Goal: Task Accomplishment & Management: Complete application form

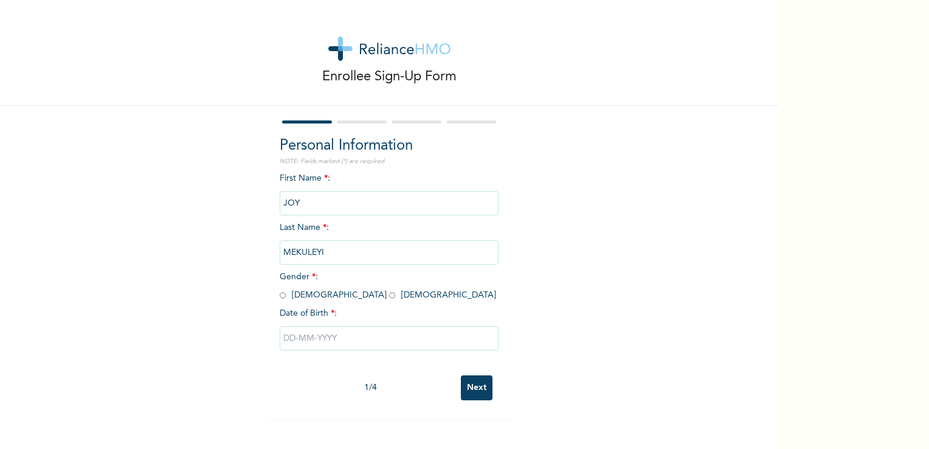
click at [389, 296] on input "radio" at bounding box center [392, 295] width 6 height 12
radio input "true"
click at [308, 342] on input "text" at bounding box center [389, 338] width 219 height 24
select select "8"
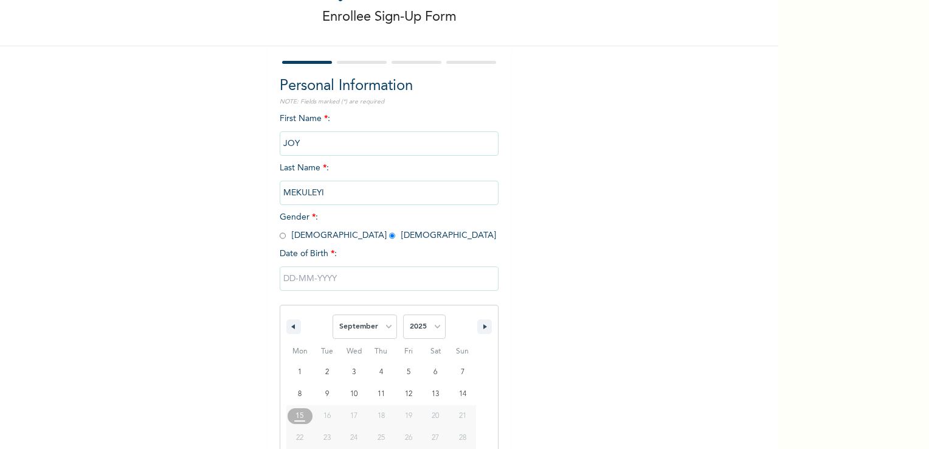
scroll to position [103, 0]
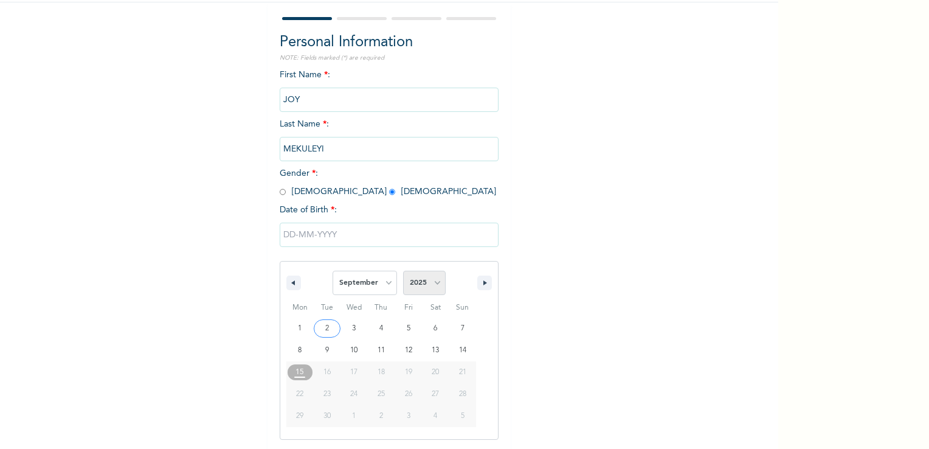
click at [413, 287] on select "2025 2024 2023 2022 2021 2020 2019 2018 2017 2016 2015 2014 2013 2012 2011 2010…" at bounding box center [424, 283] width 43 height 24
select select "1999"
click at [403, 271] on select "2025 2024 2023 2022 2021 2020 2019 2018 2017 2016 2015 2014 2013 2012 2011 2010…" at bounding box center [424, 283] width 43 height 24
click at [365, 289] on select "January February March April May June July August September October November De…" at bounding box center [365, 283] width 64 height 24
select select "10"
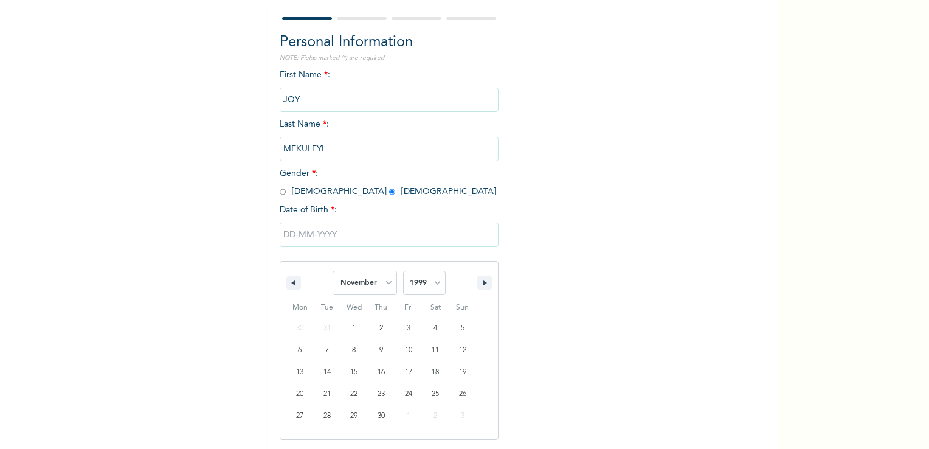
click at [333, 271] on select "January February March April May June July August September October November De…" at bounding box center [365, 283] width 64 height 24
type input "[DATE]"
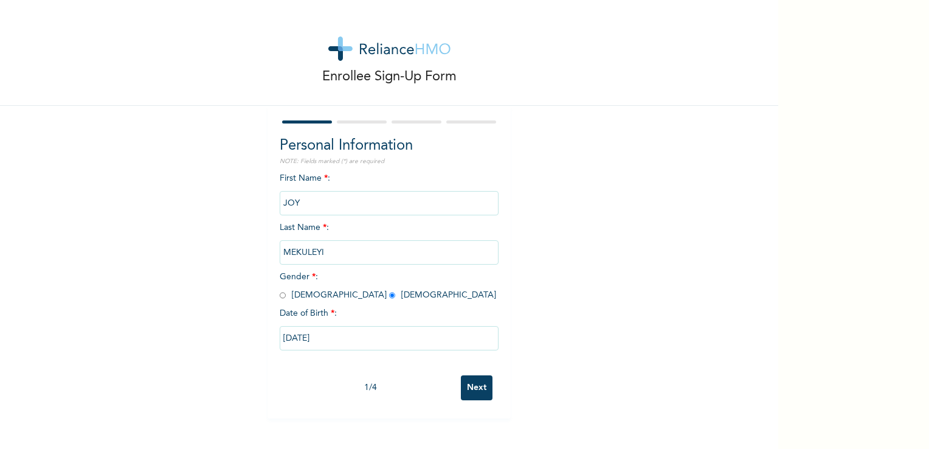
click at [473, 386] on input "Next" at bounding box center [477, 387] width 32 height 25
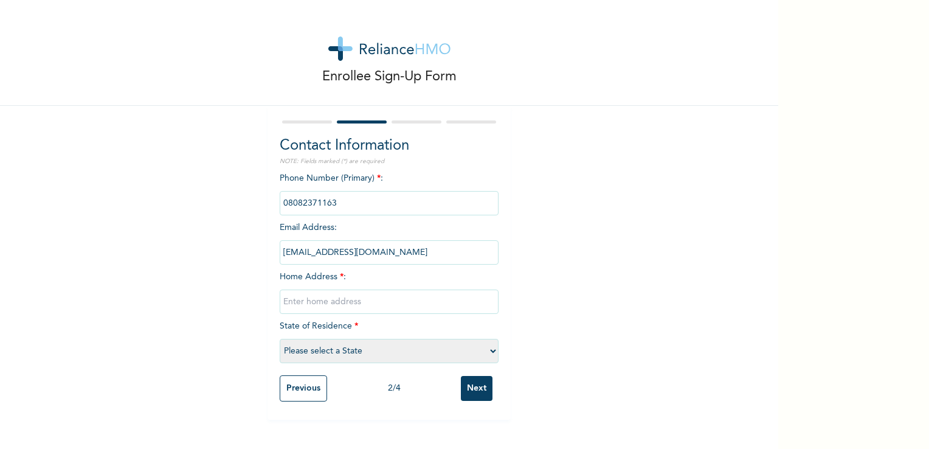
click at [333, 306] on input "text" at bounding box center [389, 301] width 219 height 24
type input "31, Gbamire Street, owode garden estate, off ikorodu road,"
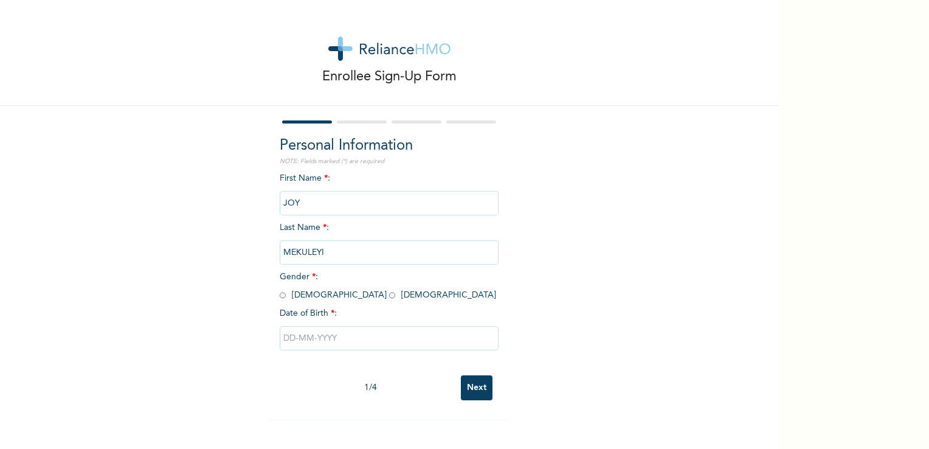
click at [389, 297] on input "radio" at bounding box center [392, 295] width 6 height 12
radio input "true"
click at [310, 341] on input "text" at bounding box center [389, 338] width 219 height 24
select select "8"
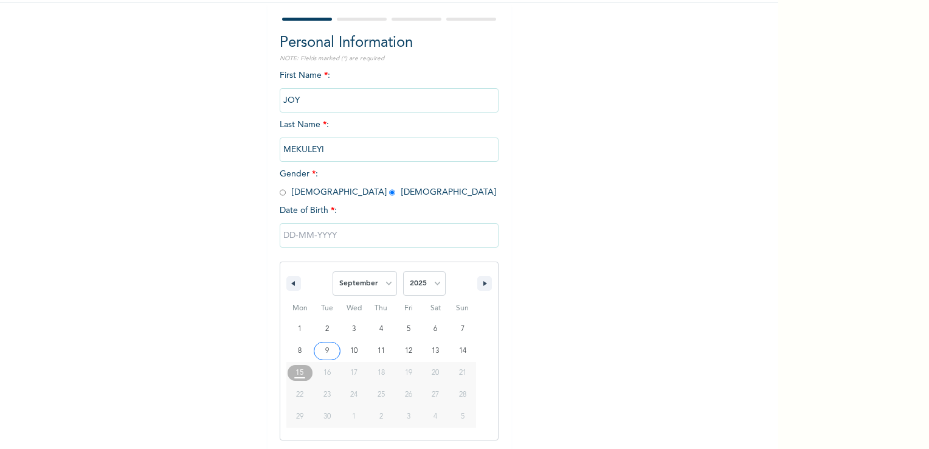
scroll to position [103, 0]
click at [413, 293] on select "2025 2024 2023 2022 2021 2020 2019 2018 2017 2016 2015 2014 2013 2012 2011 2010…" at bounding box center [424, 283] width 43 height 24
select select "1999"
click at [403, 271] on select "2025 2024 2023 2022 2021 2020 2019 2018 2017 2016 2015 2014 2013 2012 2011 2010…" at bounding box center [424, 283] width 43 height 24
click at [370, 291] on select "January February March April May June July August September October November De…" at bounding box center [365, 283] width 64 height 24
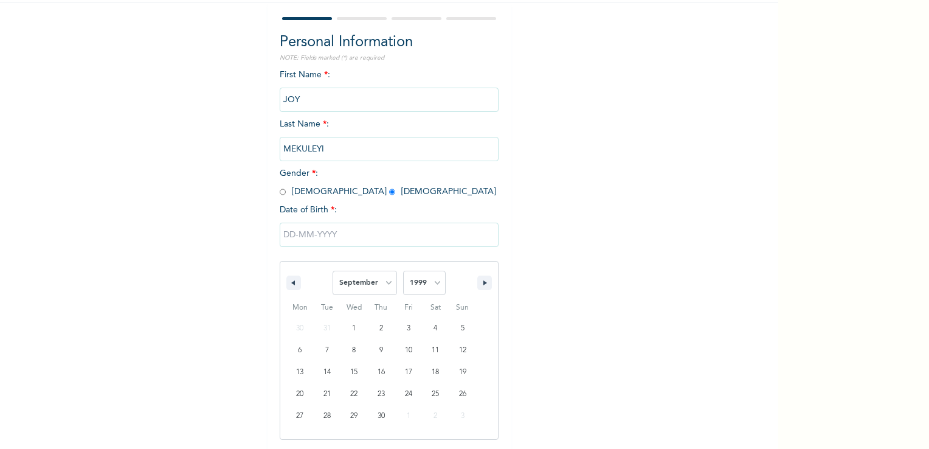
select select "10"
click at [333, 271] on select "January February March April May June July August September October November De…" at bounding box center [365, 283] width 64 height 24
type input "[DATE]"
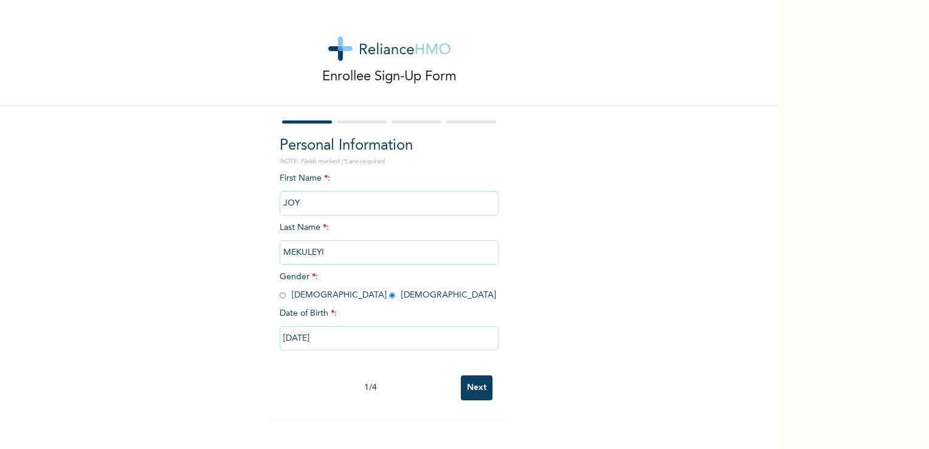
scroll to position [0, 0]
click at [469, 384] on input "Next" at bounding box center [477, 387] width 32 height 25
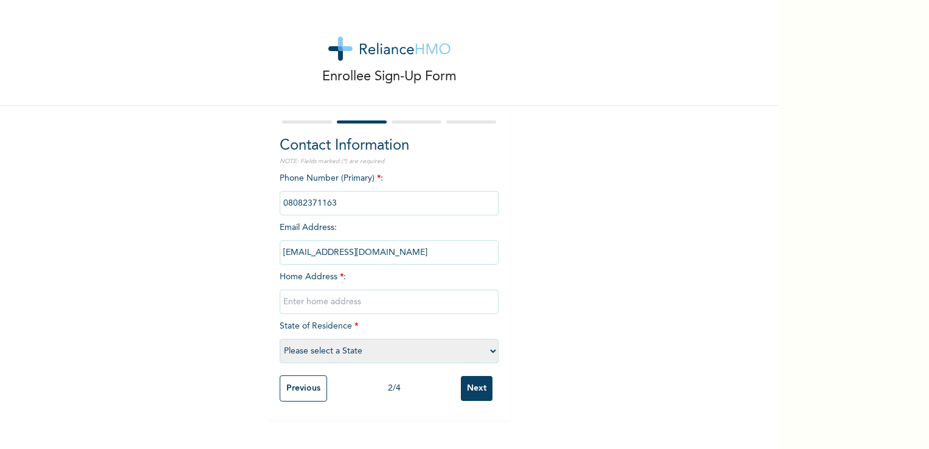
click at [388, 307] on input "text" at bounding box center [389, 301] width 219 height 24
click at [353, 303] on input "[STREET_ADDRESS]." at bounding box center [389, 301] width 219 height 24
type input "[STREET_ADDRESS], [GEOGRAPHIC_DATA] estate, off [GEOGRAPHIC_DATA], [GEOGRAPHIC_…"
click at [336, 347] on select "Please select a State [PERSON_NAME] (FCT) [PERSON_NAME] Ibom [GEOGRAPHIC_DATA] …" at bounding box center [389, 351] width 219 height 24
select select "25"
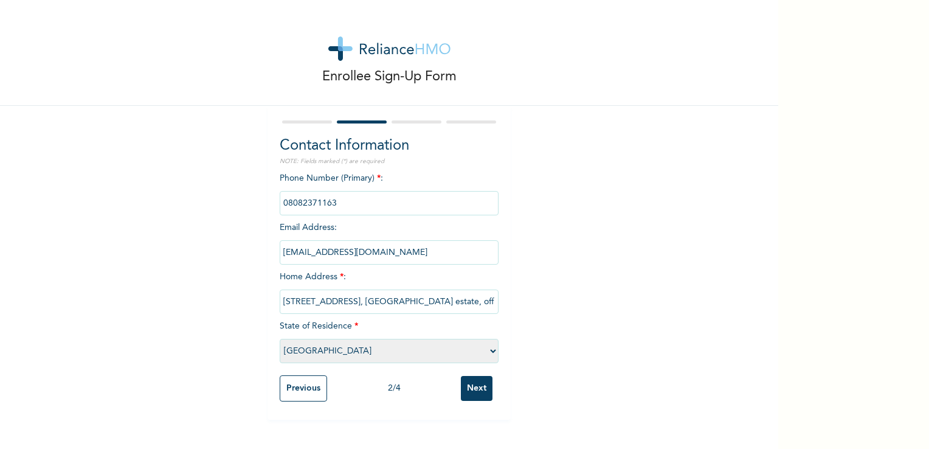
click at [280, 339] on select "Please select a State [PERSON_NAME] (FCT) [PERSON_NAME] Ibom [GEOGRAPHIC_DATA] …" at bounding box center [389, 351] width 219 height 24
click at [482, 387] on input "Next" at bounding box center [477, 388] width 32 height 25
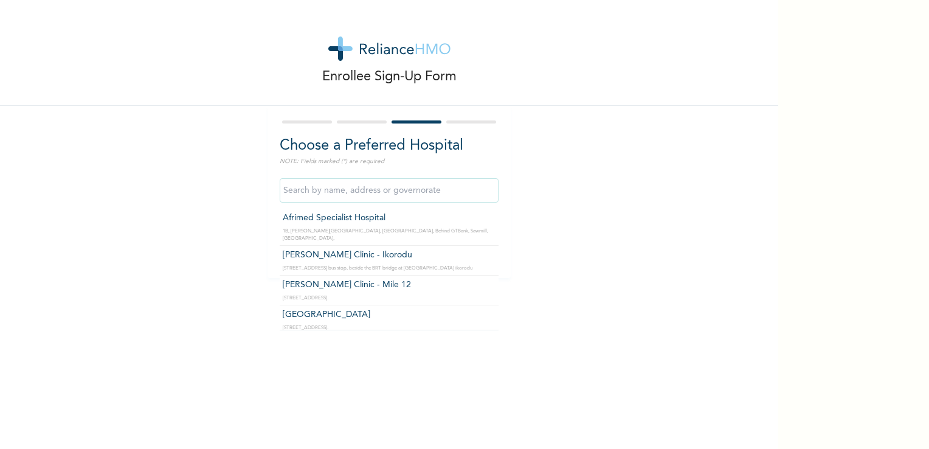
click at [422, 195] on input "text" at bounding box center [389, 190] width 219 height 24
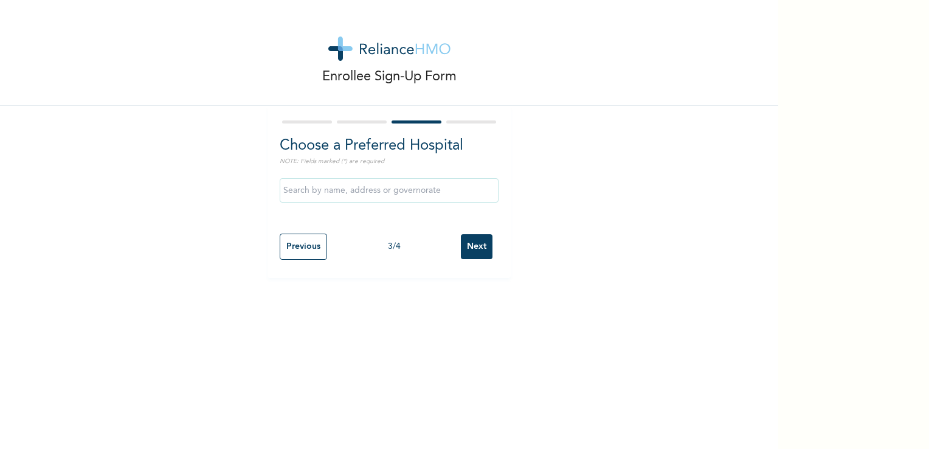
click at [558, 201] on div "Enrollee Sign-Up Form Choose a Preferred Hospital NOTE: Fields marked (*) are r…" at bounding box center [389, 139] width 778 height 278
click at [480, 240] on input "Next" at bounding box center [477, 246] width 32 height 25
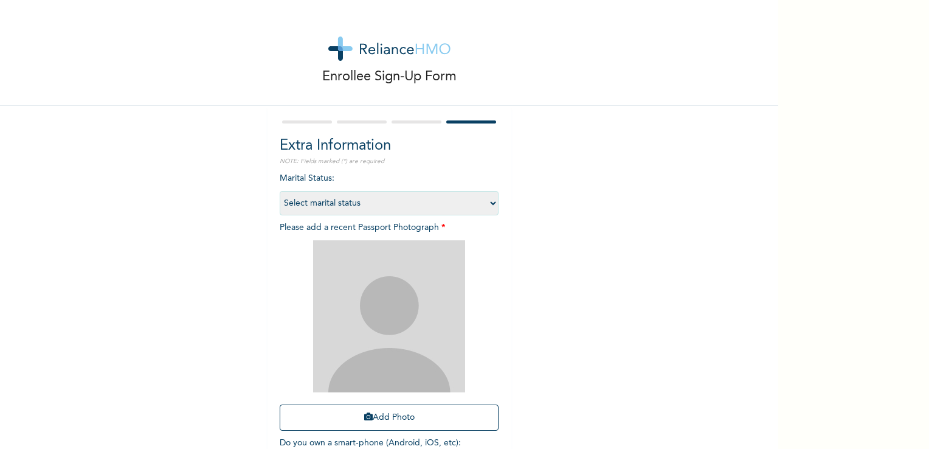
click at [450, 206] on select "Select marital status [DEMOGRAPHIC_DATA] Married [DEMOGRAPHIC_DATA] Widow/[DEMO…" at bounding box center [389, 203] width 219 height 24
select select "1"
click at [280, 191] on select "Select marital status [DEMOGRAPHIC_DATA] Married [DEMOGRAPHIC_DATA] Widow/[DEMO…" at bounding box center [389, 203] width 219 height 24
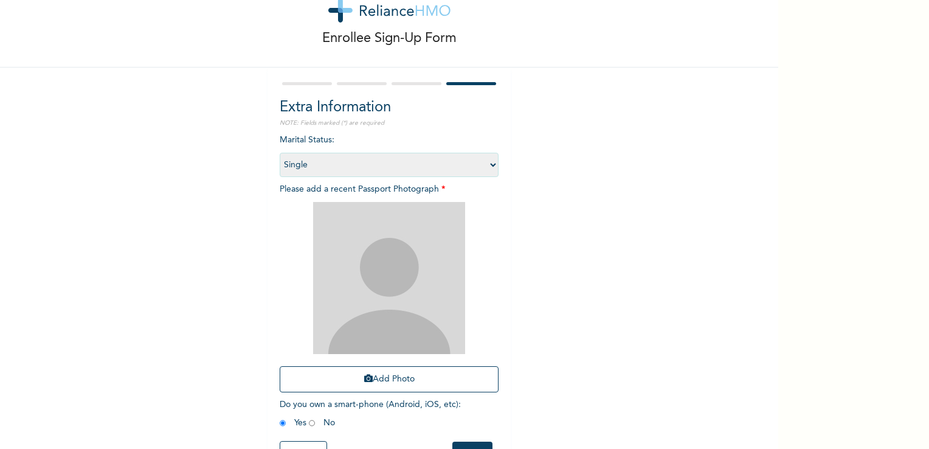
scroll to position [83, 0]
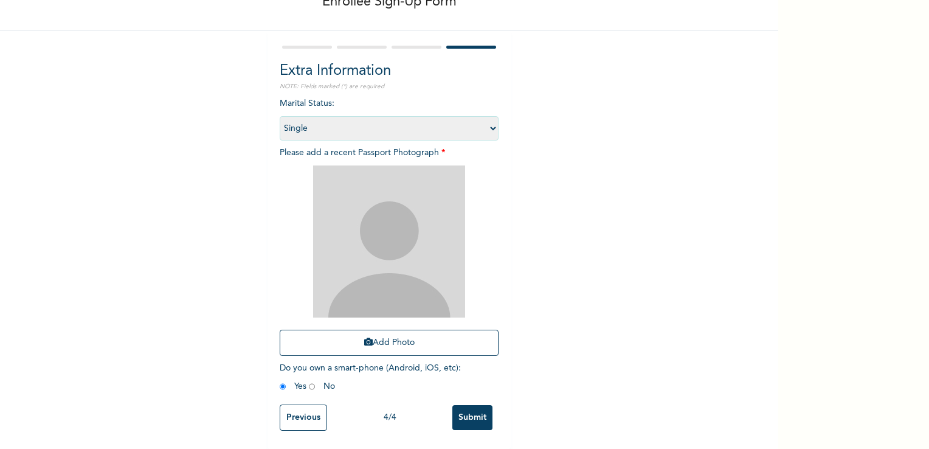
click at [247, 200] on div "Enrollee Sign-Up Form Extra Information NOTE: Fields marked (*) are required Ma…" at bounding box center [389, 187] width 778 height 524
click at [367, 338] on button "Add Photo" at bounding box center [389, 343] width 219 height 26
click at [362, 340] on button "Add Photo" at bounding box center [389, 343] width 219 height 26
click at [196, 271] on div "Enrollee Sign-Up Form Extra Information NOTE: Fields marked (*) are required Ma…" at bounding box center [389, 187] width 778 height 524
click at [320, 333] on button "Add Photo" at bounding box center [389, 343] width 219 height 26
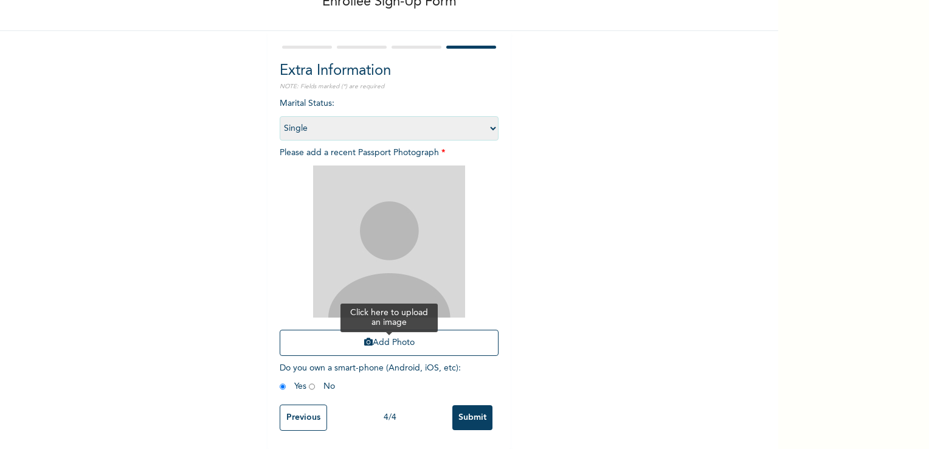
scroll to position [0, 0]
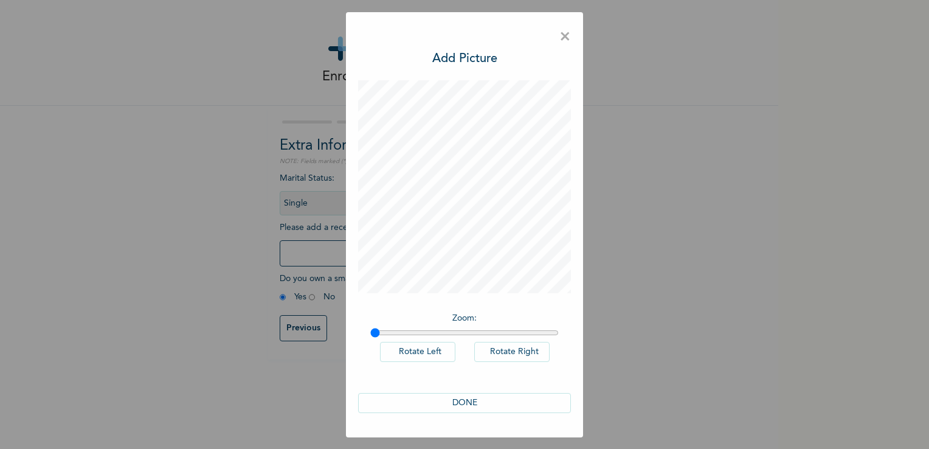
click at [564, 38] on span "×" at bounding box center [565, 37] width 12 height 26
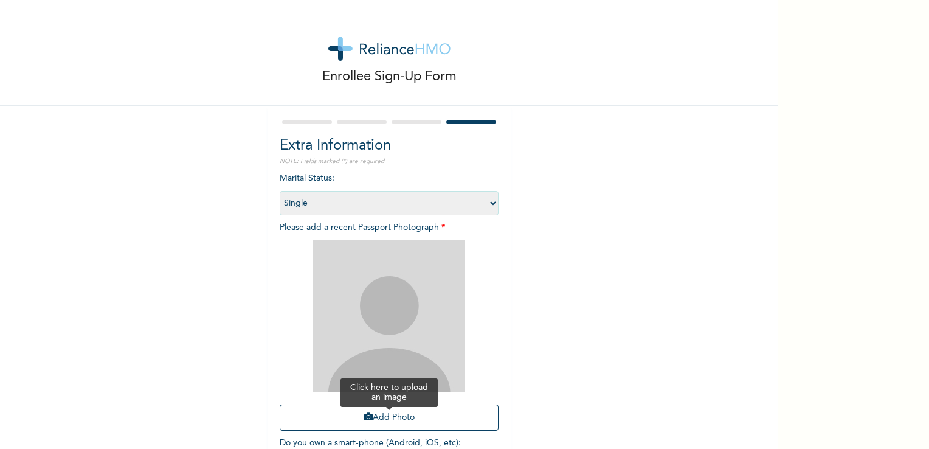
click at [400, 412] on button "Add Photo" at bounding box center [389, 417] width 219 height 26
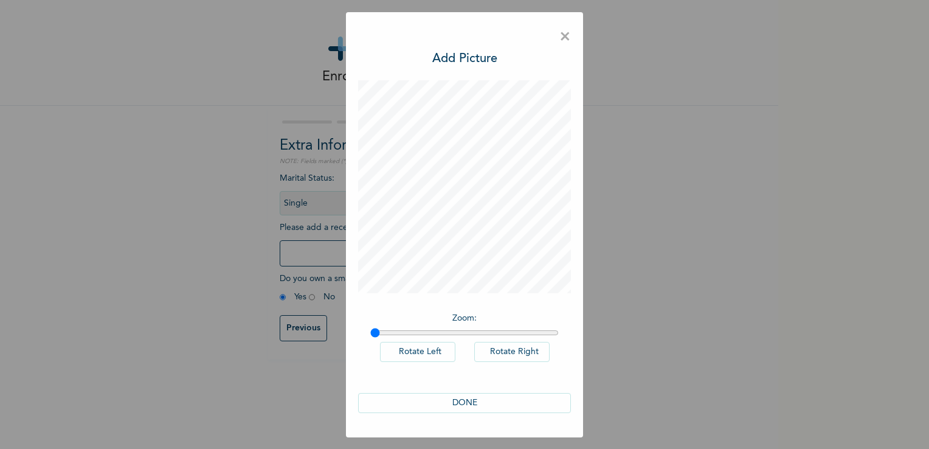
click at [483, 402] on button "DONE" at bounding box center [464, 403] width 213 height 20
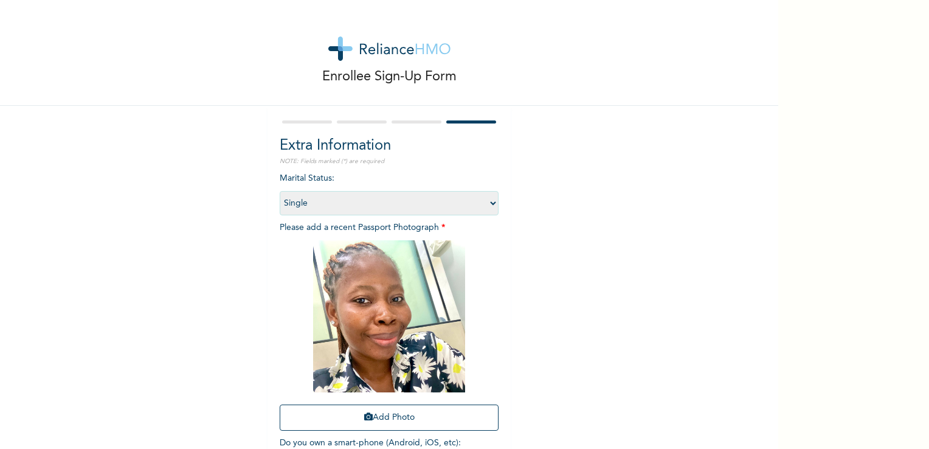
scroll to position [83, 0]
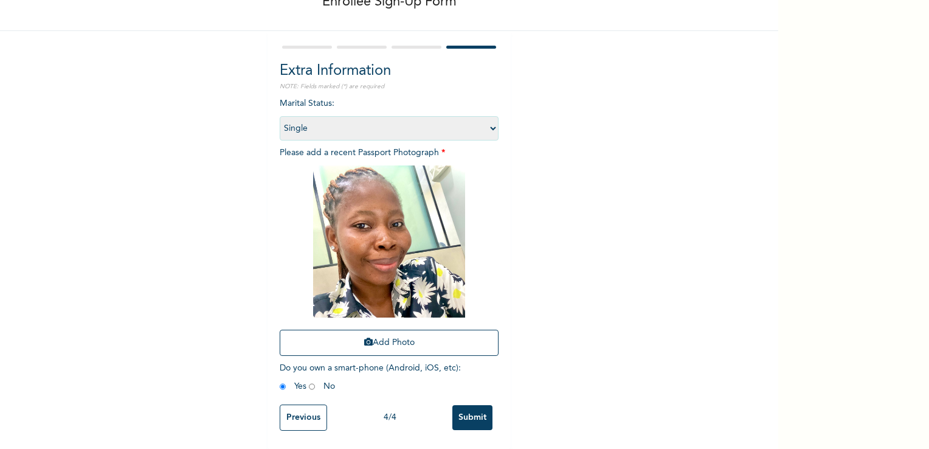
click at [473, 407] on input "Submit" at bounding box center [472, 417] width 40 height 25
